Goal: Information Seeking & Learning: Learn about a topic

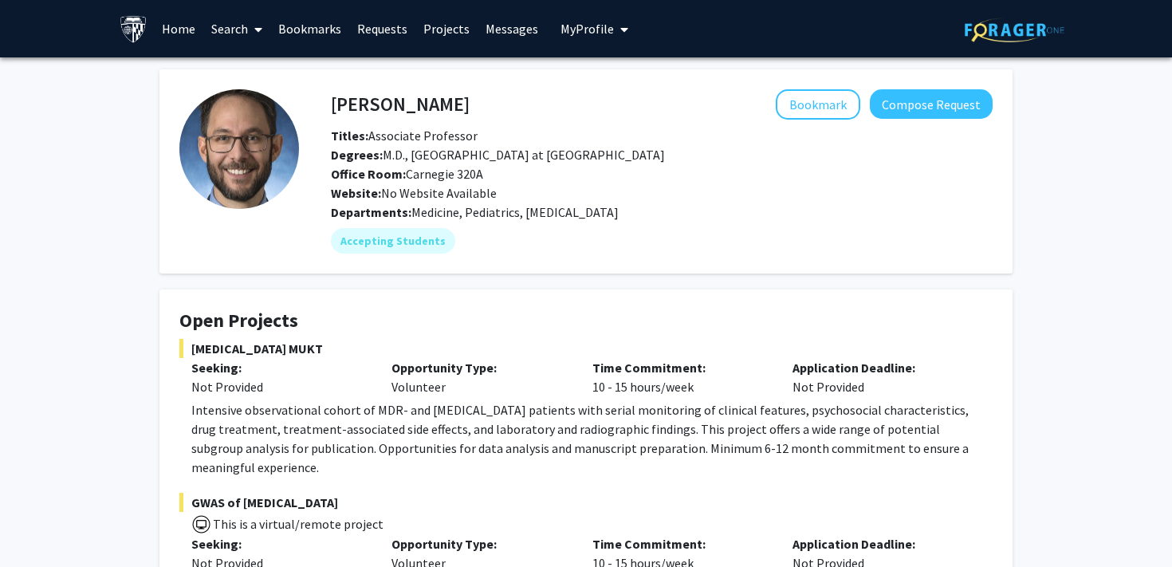
scroll to position [292, 0]
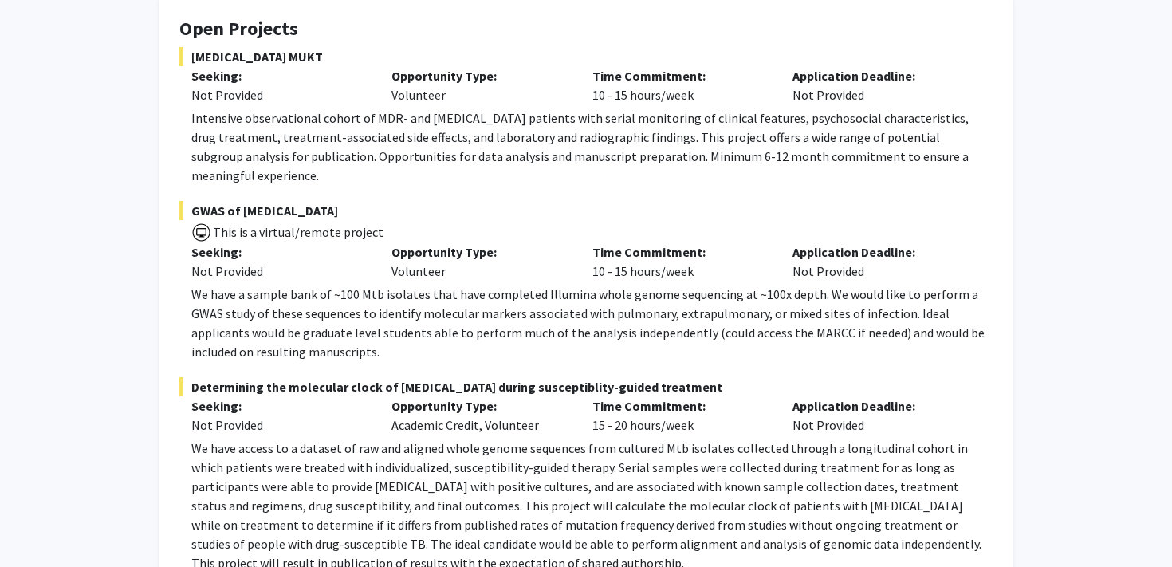
click at [536, 242] on p "Opportunity Type:" at bounding box center [479, 251] width 176 height 19
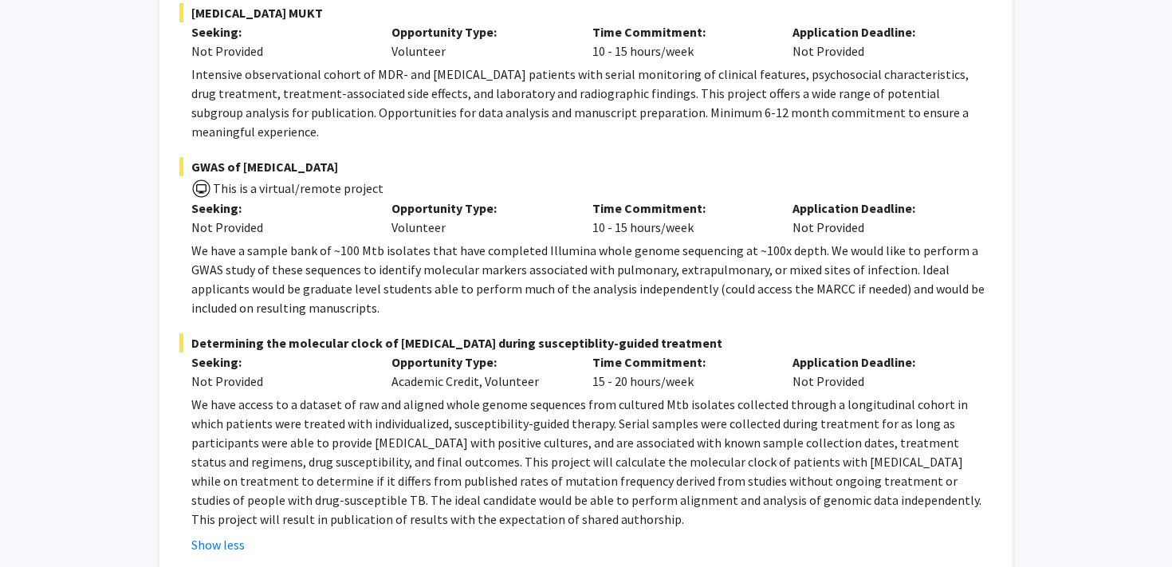
scroll to position [349, 0]
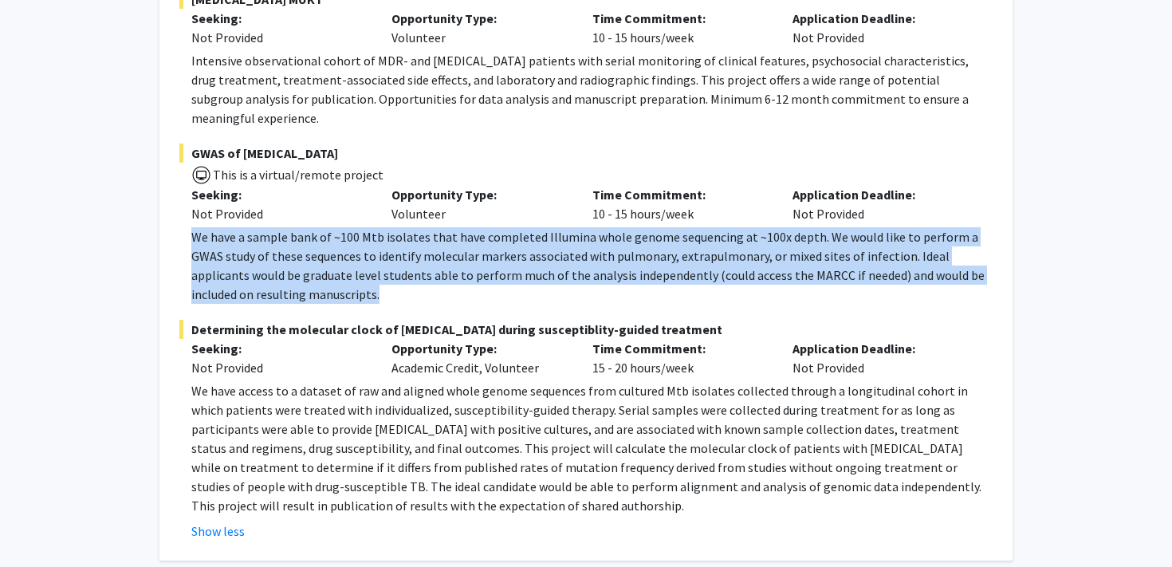
drag, startPoint x: 264, startPoint y: 277, endPoint x: 186, endPoint y: 214, distance: 100.3
click at [186, 227] on fg-read-more "We have a sample bank of ~100 Mtb isolates that have completed Illumina whole g…" at bounding box center [585, 265] width 813 height 77
copy p "We have a sample bank of ~100 Mtb isolates that have completed Illumina whole g…"
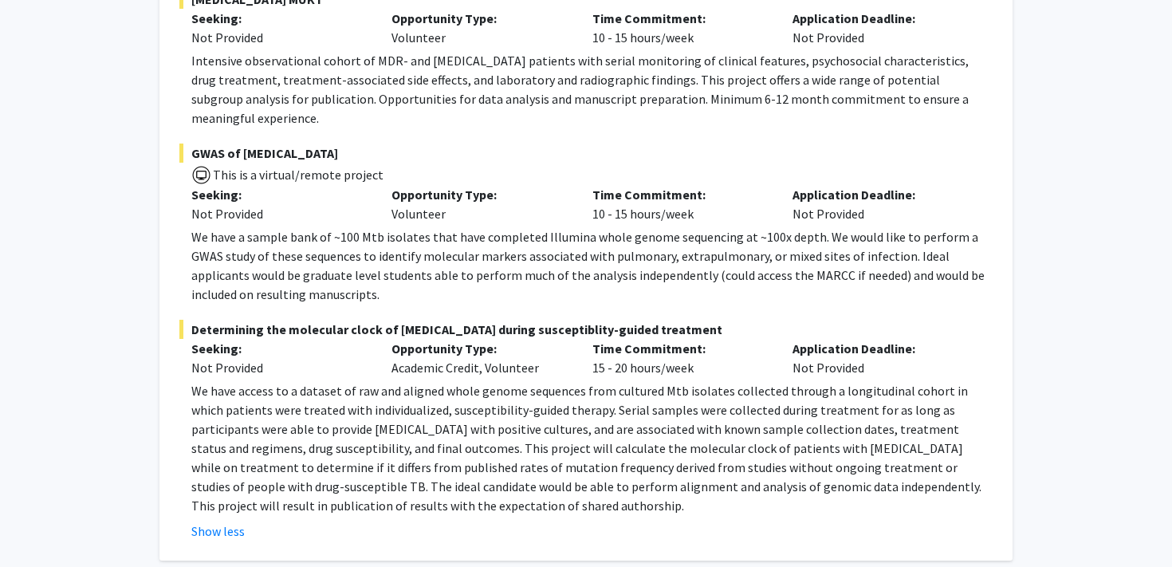
click at [397, 484] on p "We have access to a dataset of raw and aligned whole genome sequences from cult…" at bounding box center [591, 448] width 801 height 134
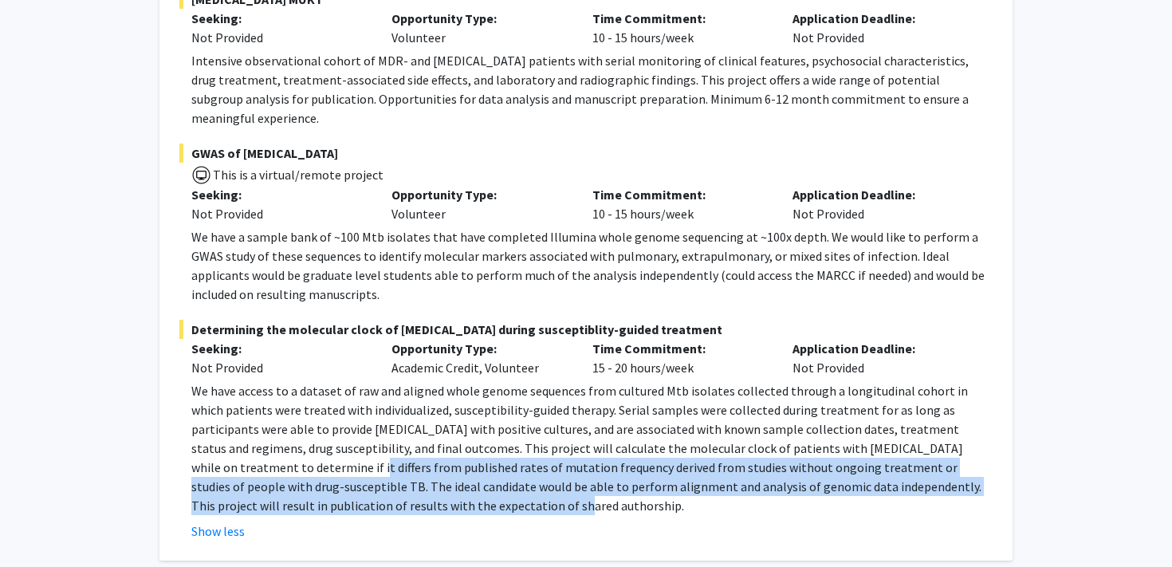
drag, startPoint x: 382, startPoint y: 487, endPoint x: 214, endPoint y: 429, distance: 177.2
click at [214, 429] on p "We have access to a dataset of raw and aligned whole genome sequences from cult…" at bounding box center [591, 448] width 801 height 134
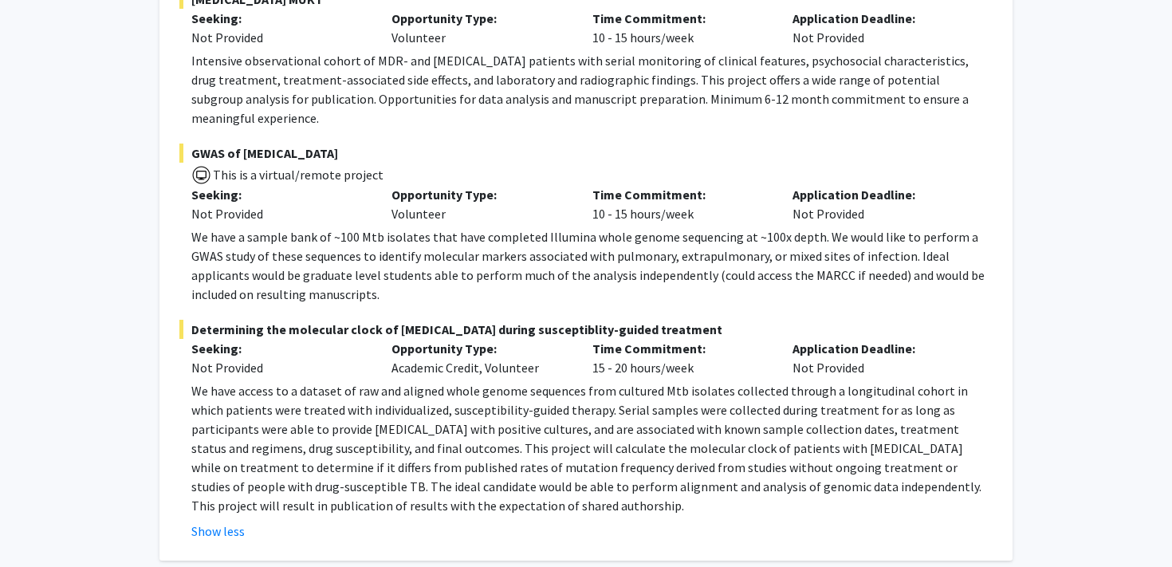
click at [197, 359] on div "Determining the molecular clock of [MEDICAL_DATA] during susceptiblity-guided t…" at bounding box center [585, 430] width 813 height 221
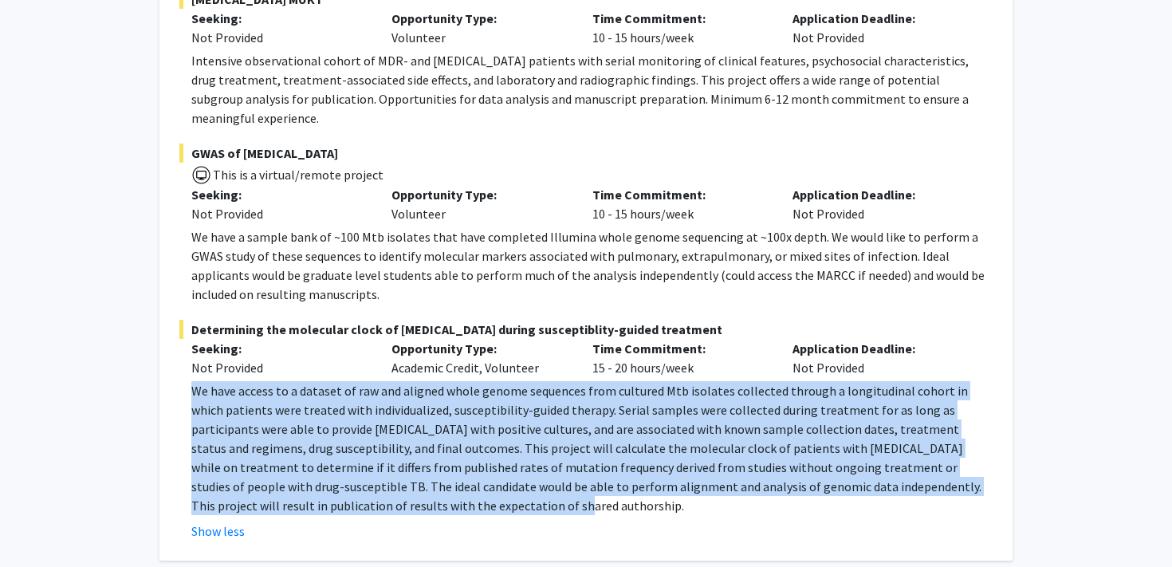
drag, startPoint x: 192, startPoint y: 371, endPoint x: 373, endPoint y: 488, distance: 215.6
click at [373, 488] on p "We have access to a dataset of raw and aligned whole genome sequences from cult…" at bounding box center [591, 448] width 801 height 134
copy p "We have access to a dataset of raw and aligned whole genome sequences from cult…"
